Goal: Information Seeking & Learning: Learn about a topic

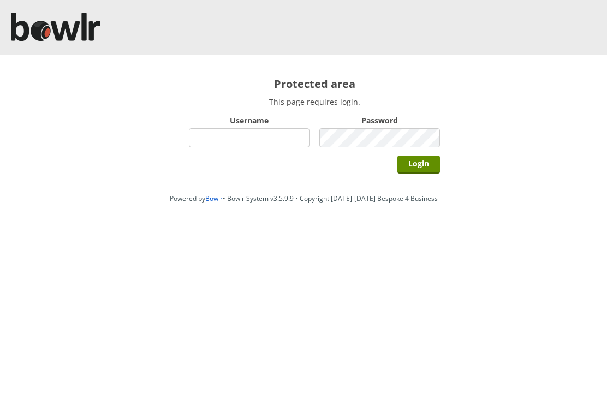
click at [432, 1] on div at bounding box center [303, 27] width 607 height 55
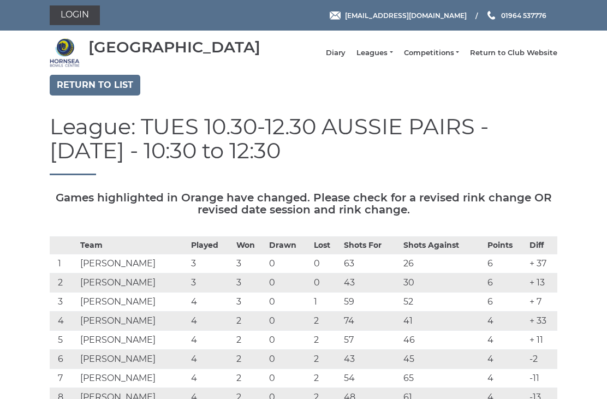
scroll to position [112, 0]
click at [392, 58] on link "Leagues" at bounding box center [374, 53] width 36 height 10
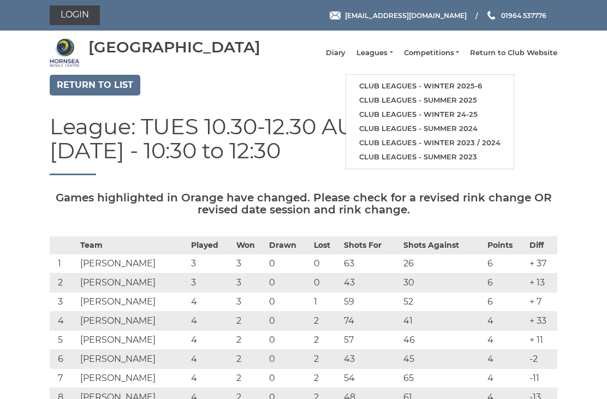
click at [95, 91] on link "Return to list" at bounding box center [95, 85] width 91 height 21
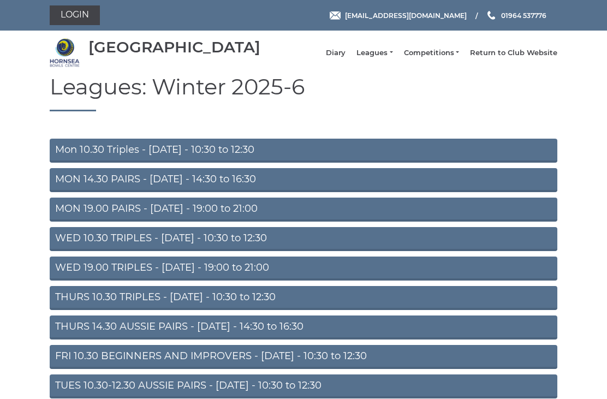
click at [157, 159] on link "Mon 10.30 Triples - Monday - 10:30 to 12:30" at bounding box center [303, 151] width 507 height 24
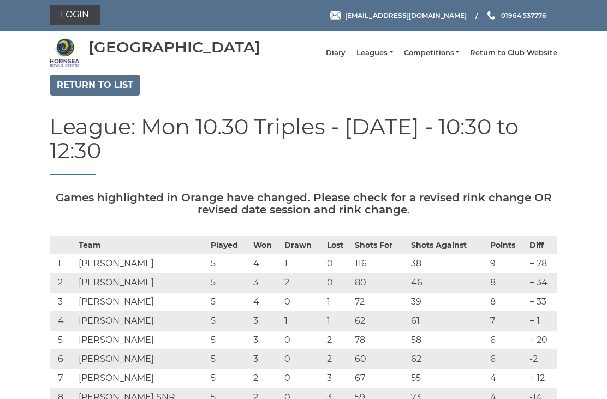
click at [103, 90] on link "Return to list" at bounding box center [95, 85] width 91 height 21
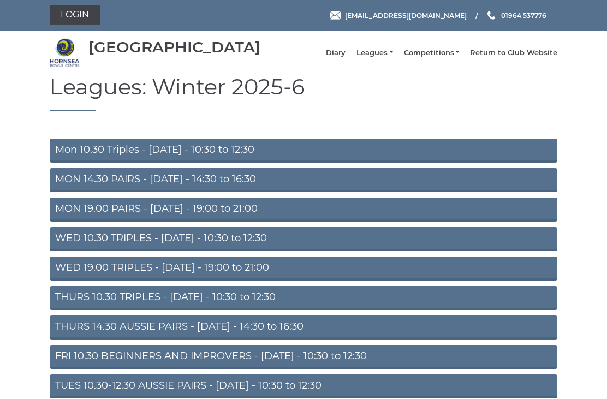
click at [243, 188] on link "MON 14.30 PAIRS - [DATE] - 14:30 to 16:30" at bounding box center [303, 180] width 507 height 24
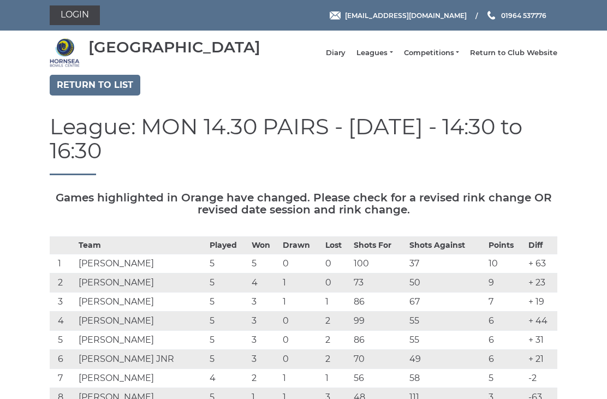
click at [105, 92] on link "Return to list" at bounding box center [95, 85] width 91 height 21
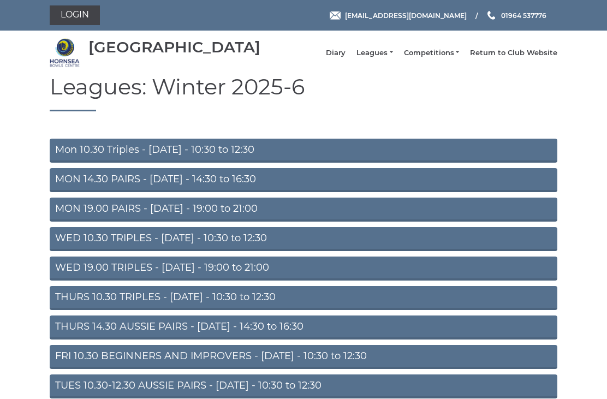
click at [176, 215] on link "MON 19.00 PAIRS - [DATE] - 19:00 to 21:00" at bounding box center [303, 210] width 507 height 24
